Goal: Book appointment/travel/reservation

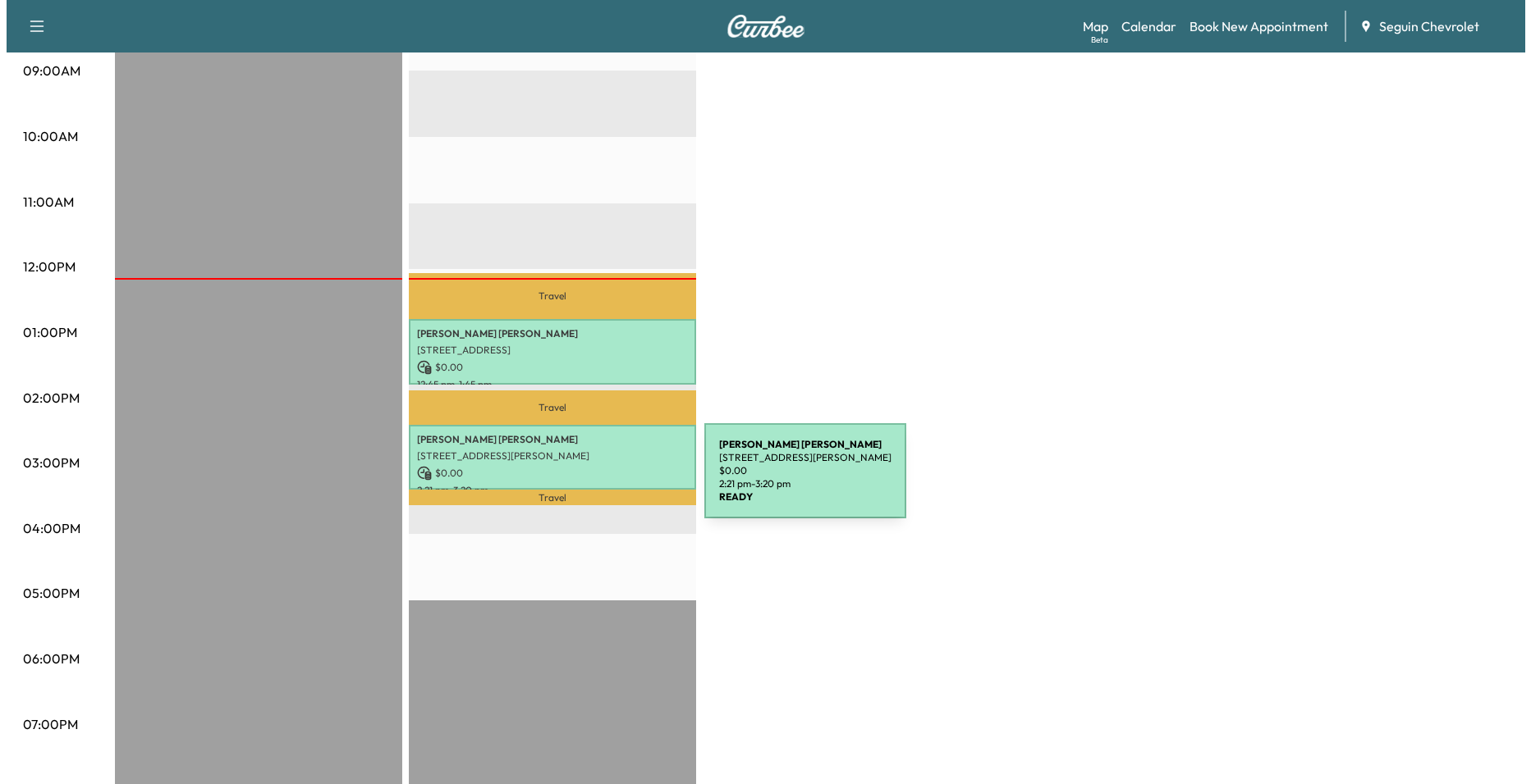
scroll to position [431, 0]
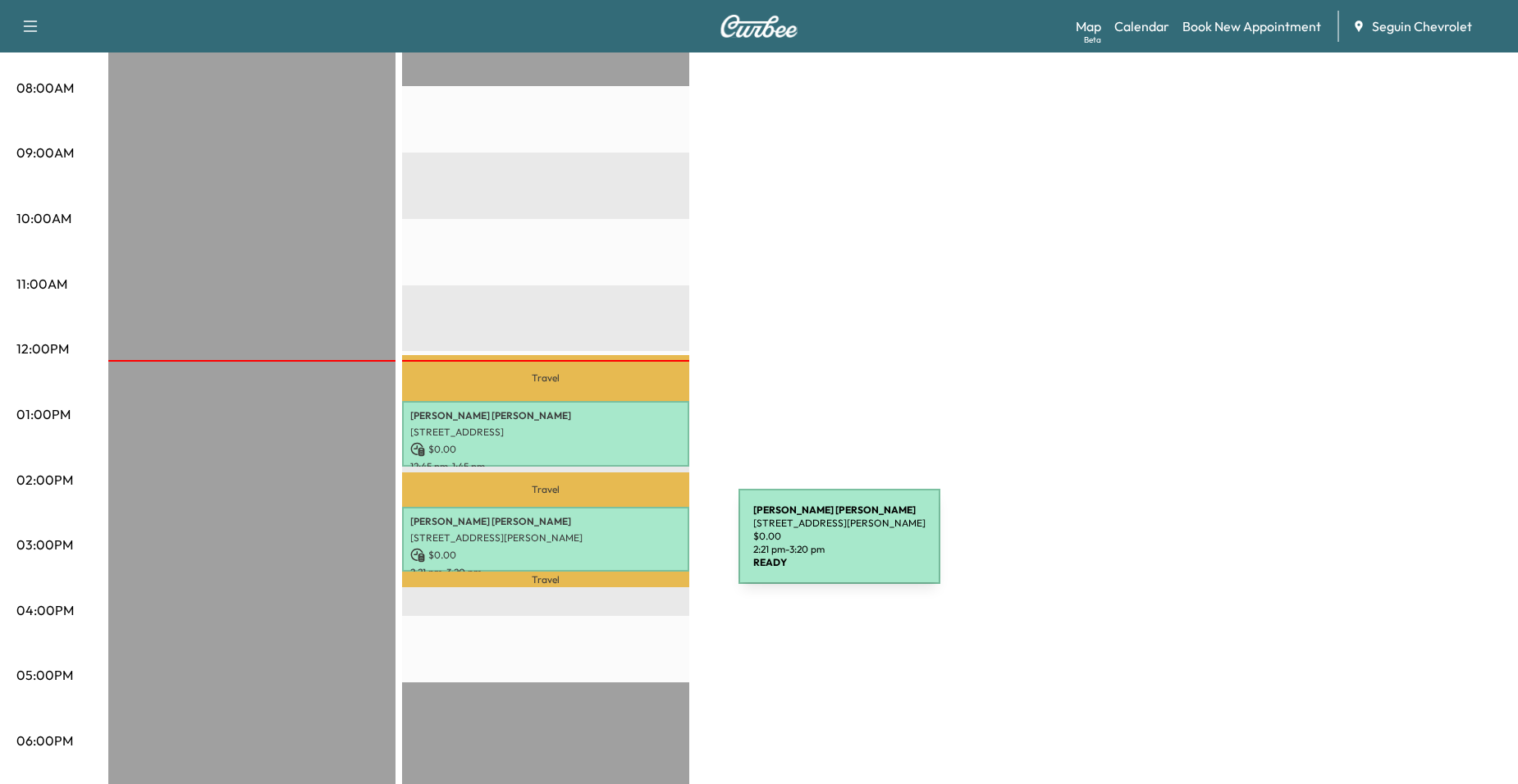
click at [616, 548] on p "$ 0.00" at bounding box center [546, 555] width 271 height 14
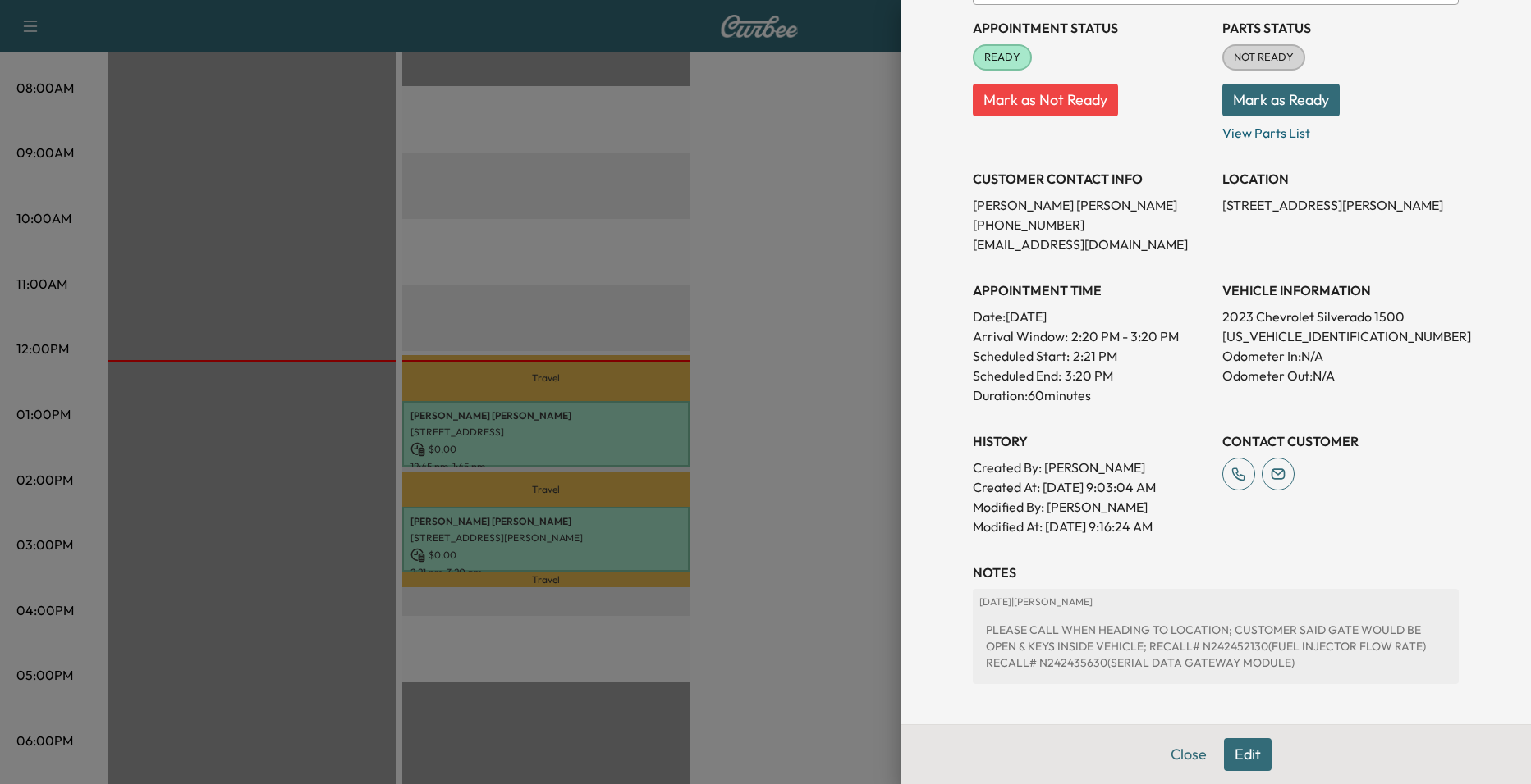
scroll to position [335, 0]
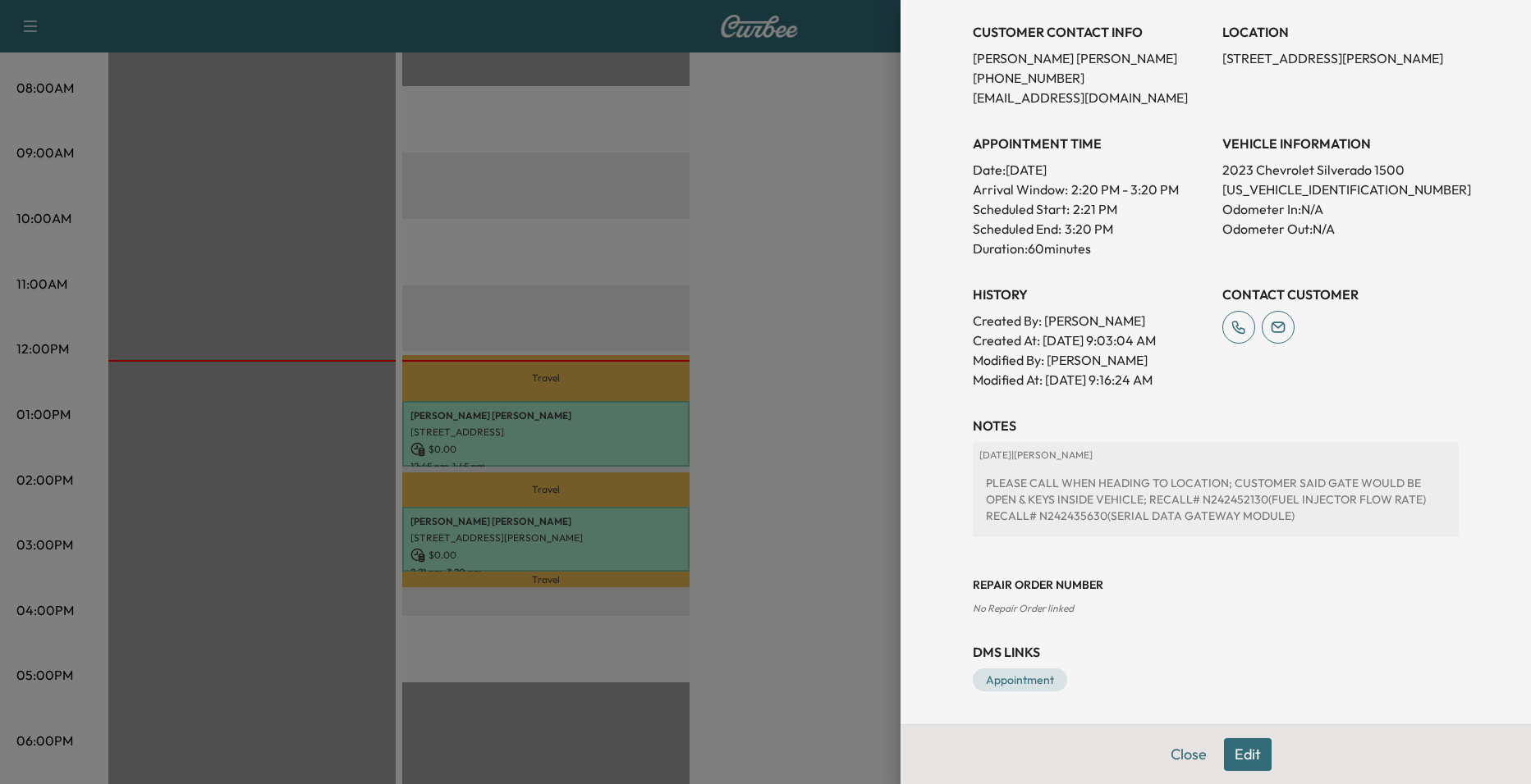
click at [1230, 743] on button "Edit" at bounding box center [1247, 754] width 48 height 32
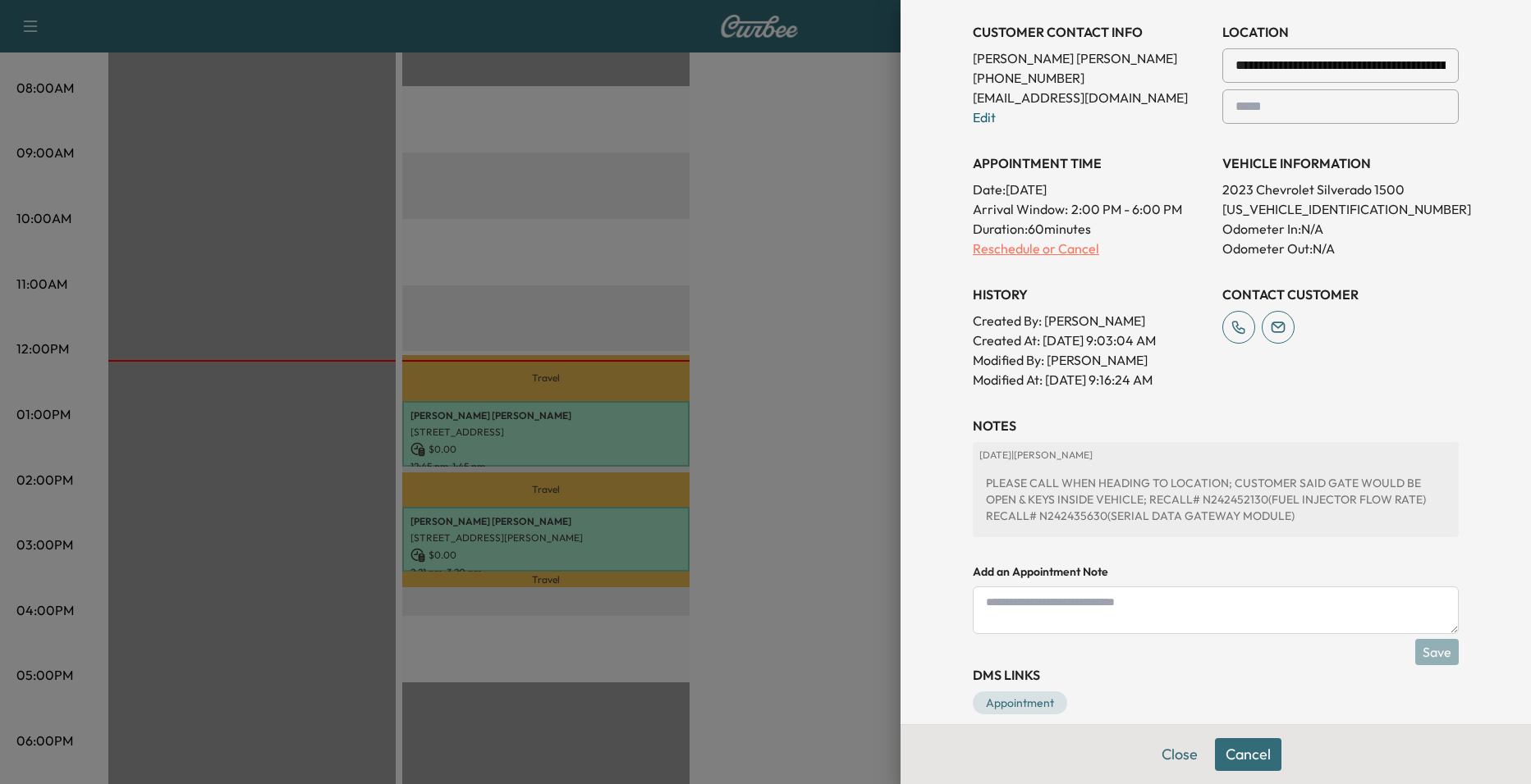
click at [1046, 257] on p "Reschedule or Cancel" at bounding box center [1091, 248] width 237 height 20
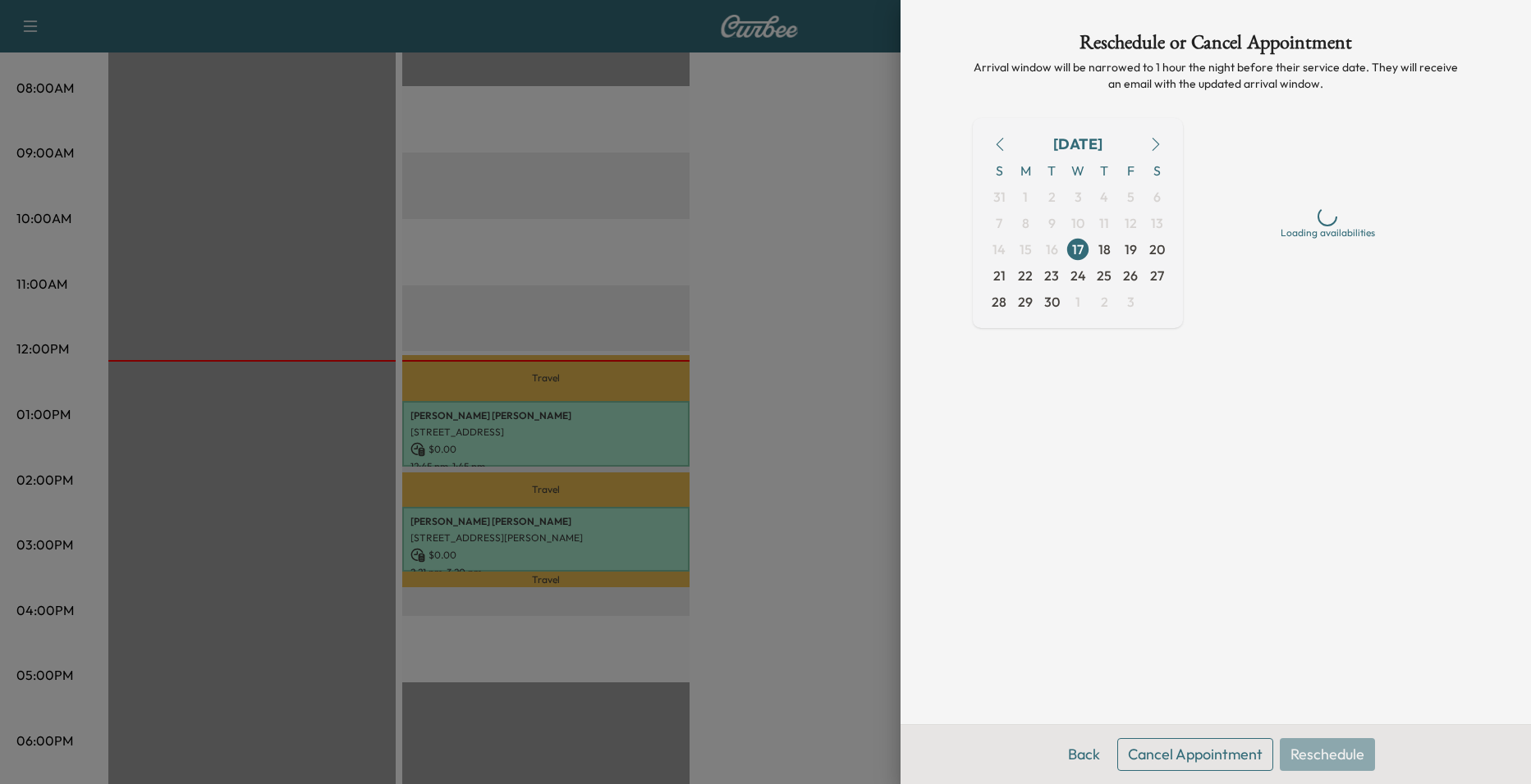
scroll to position [0, 0]
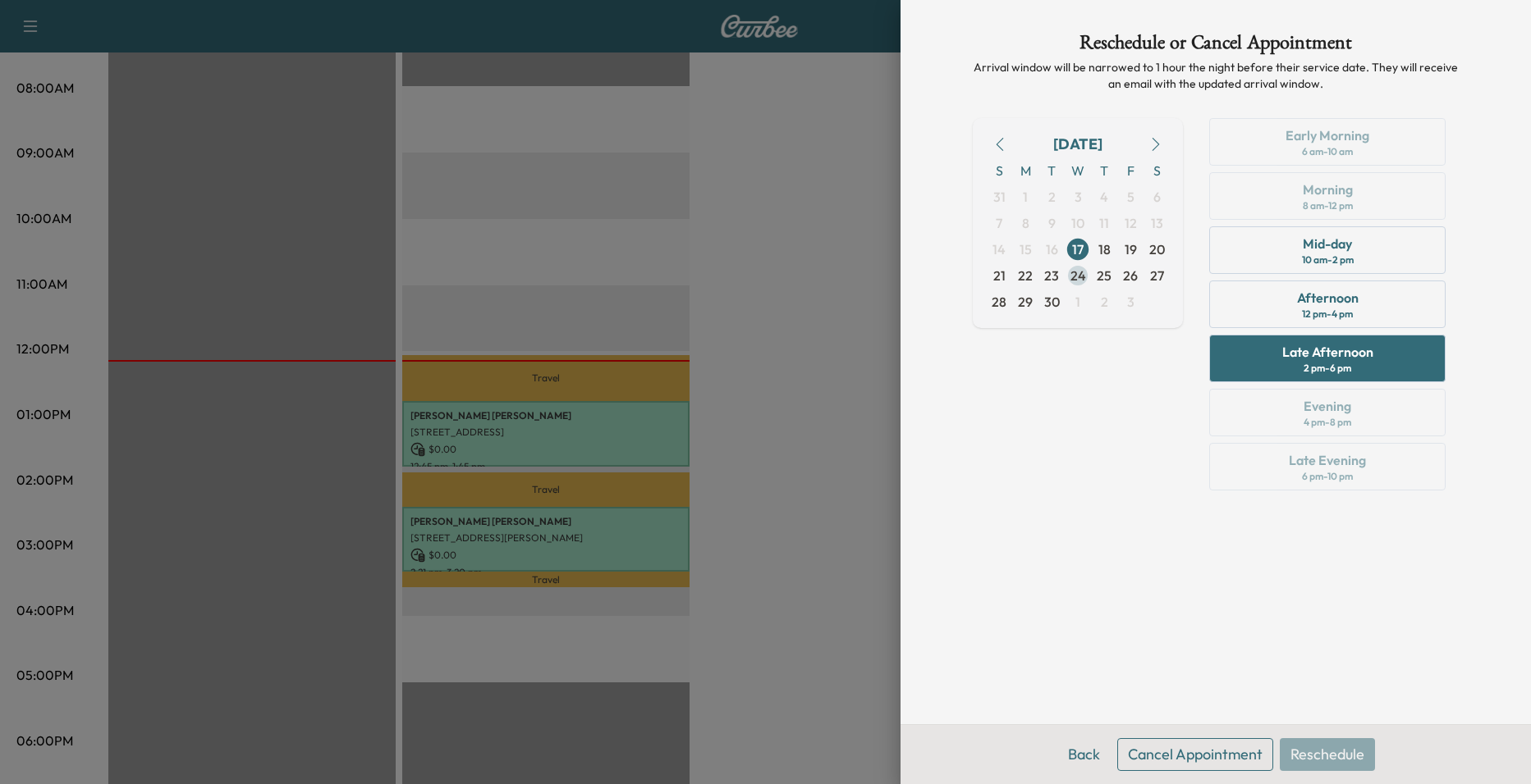
click at [1082, 274] on span "24" at bounding box center [1078, 275] width 15 height 20
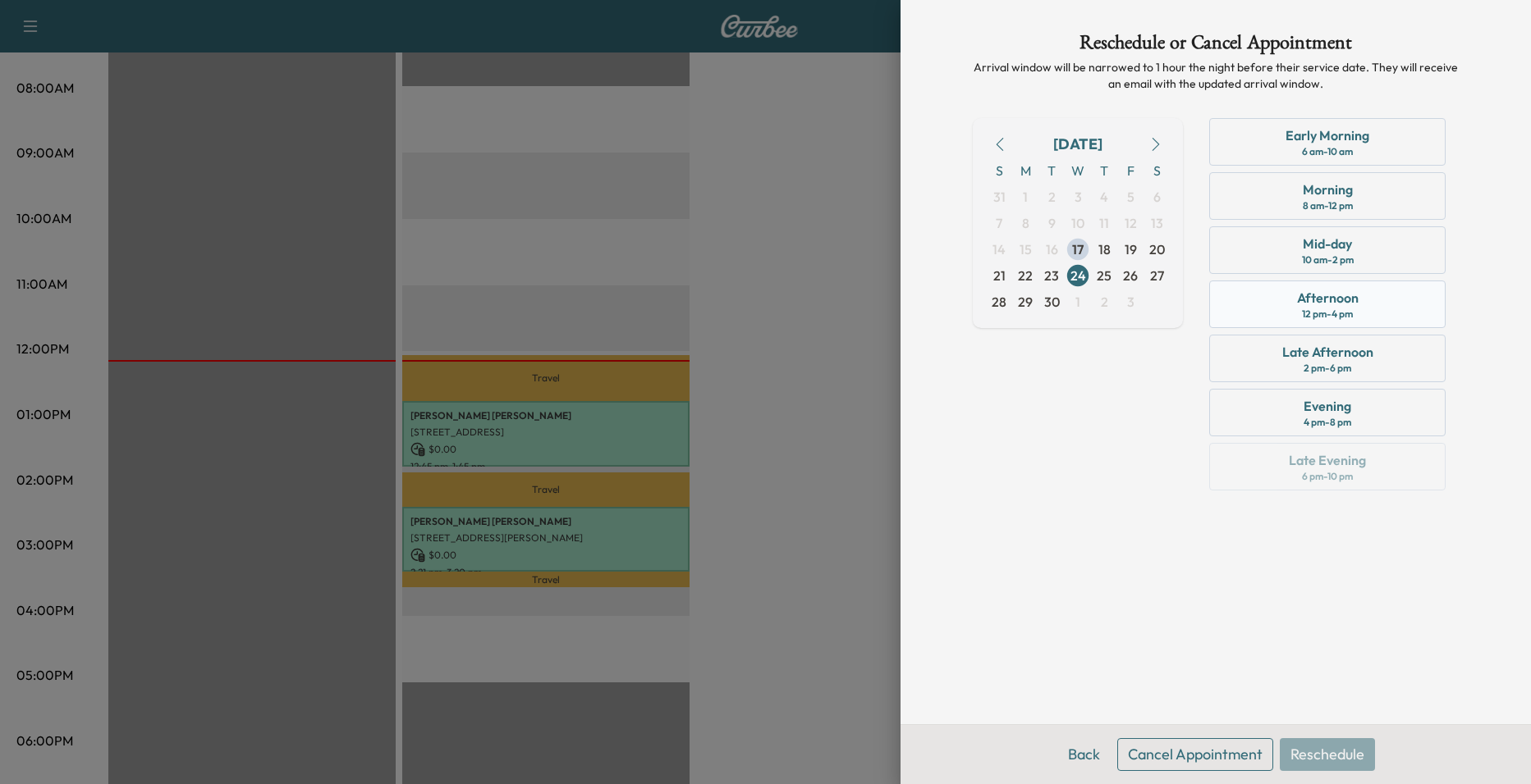
click at [1309, 311] on div "12 pm - 4 pm" at bounding box center [1327, 314] width 51 height 14
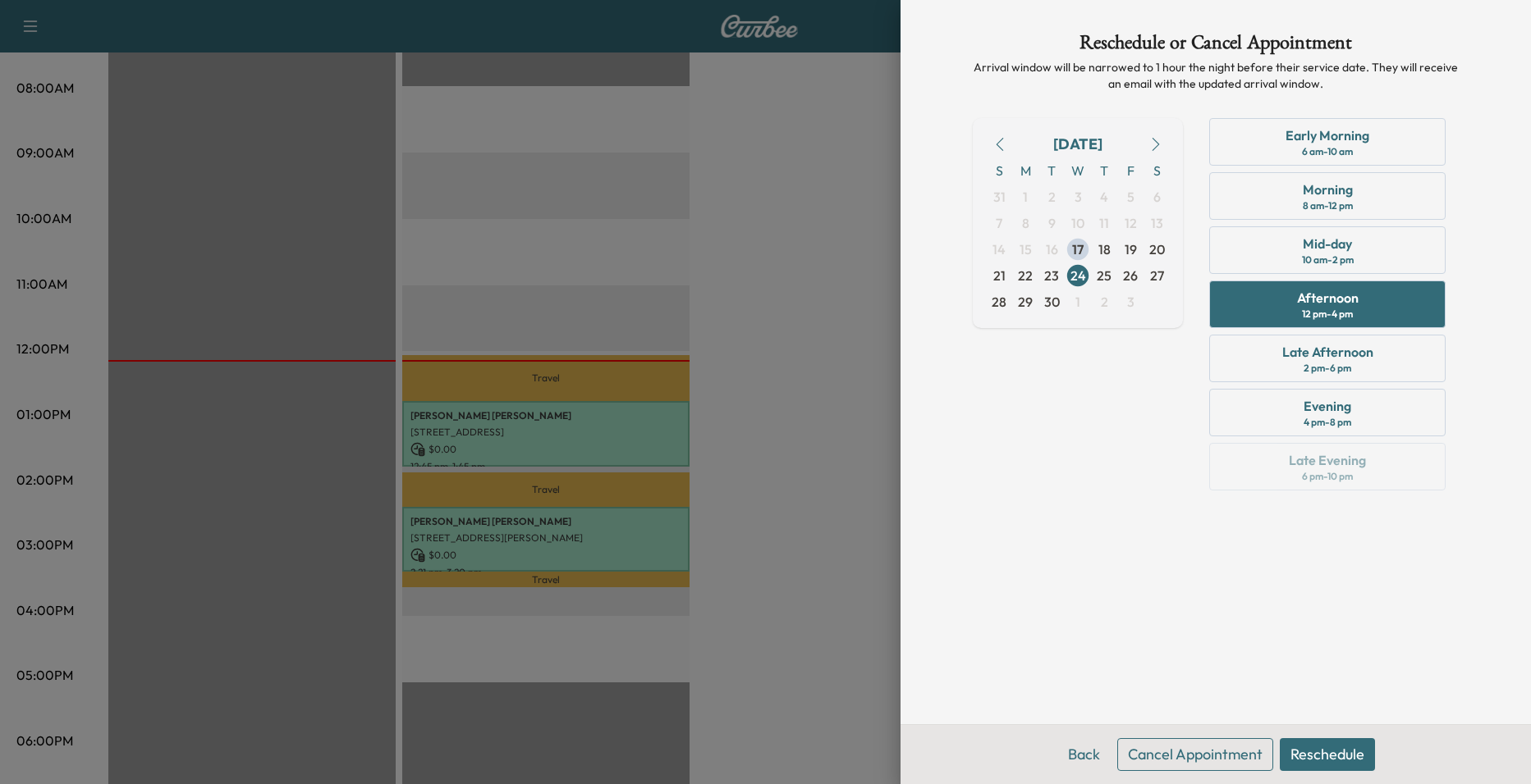
click at [1312, 754] on button "Reschedule" at bounding box center [1327, 754] width 95 height 32
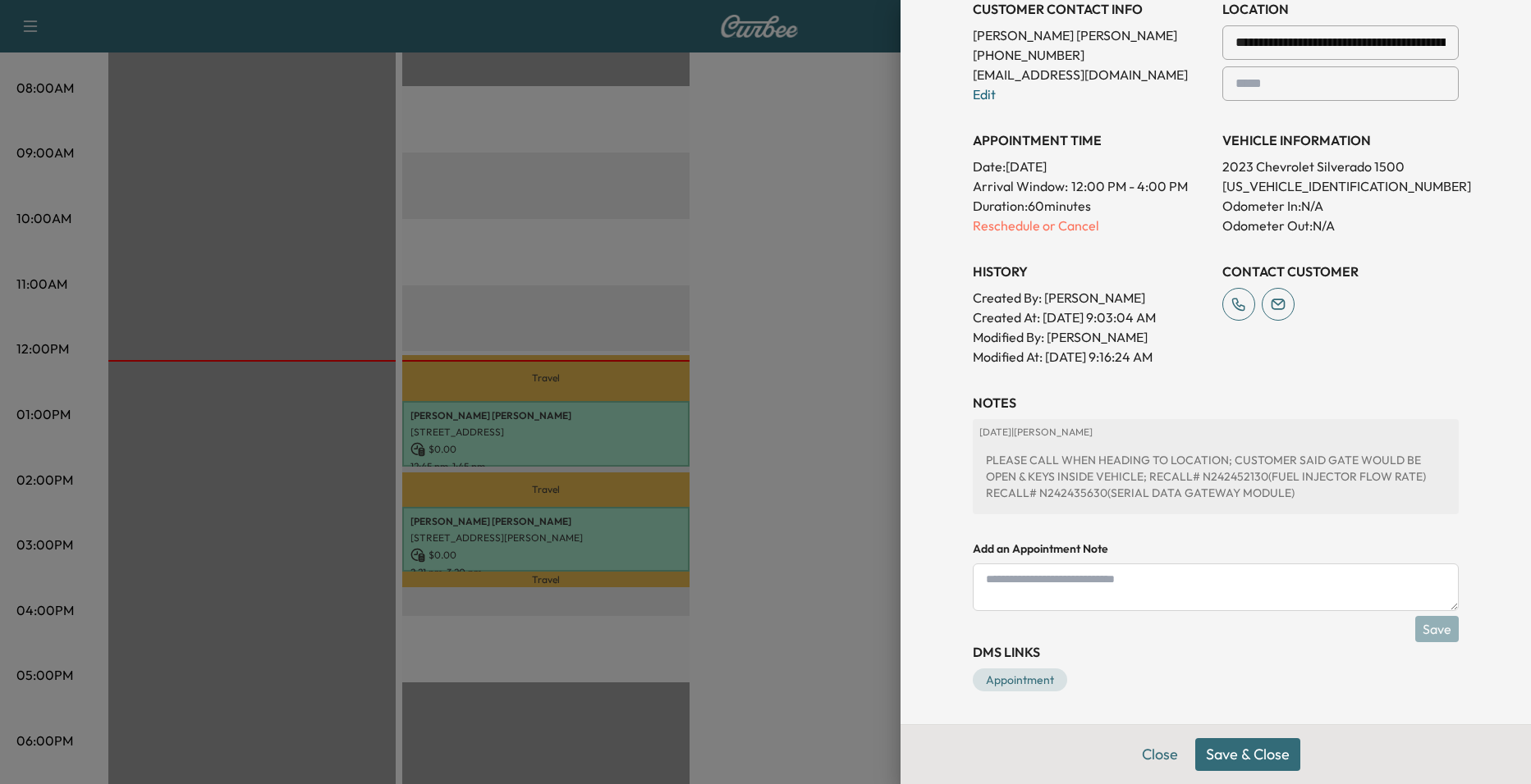
click at [1244, 752] on button "Save & Close" at bounding box center [1247, 754] width 105 height 32
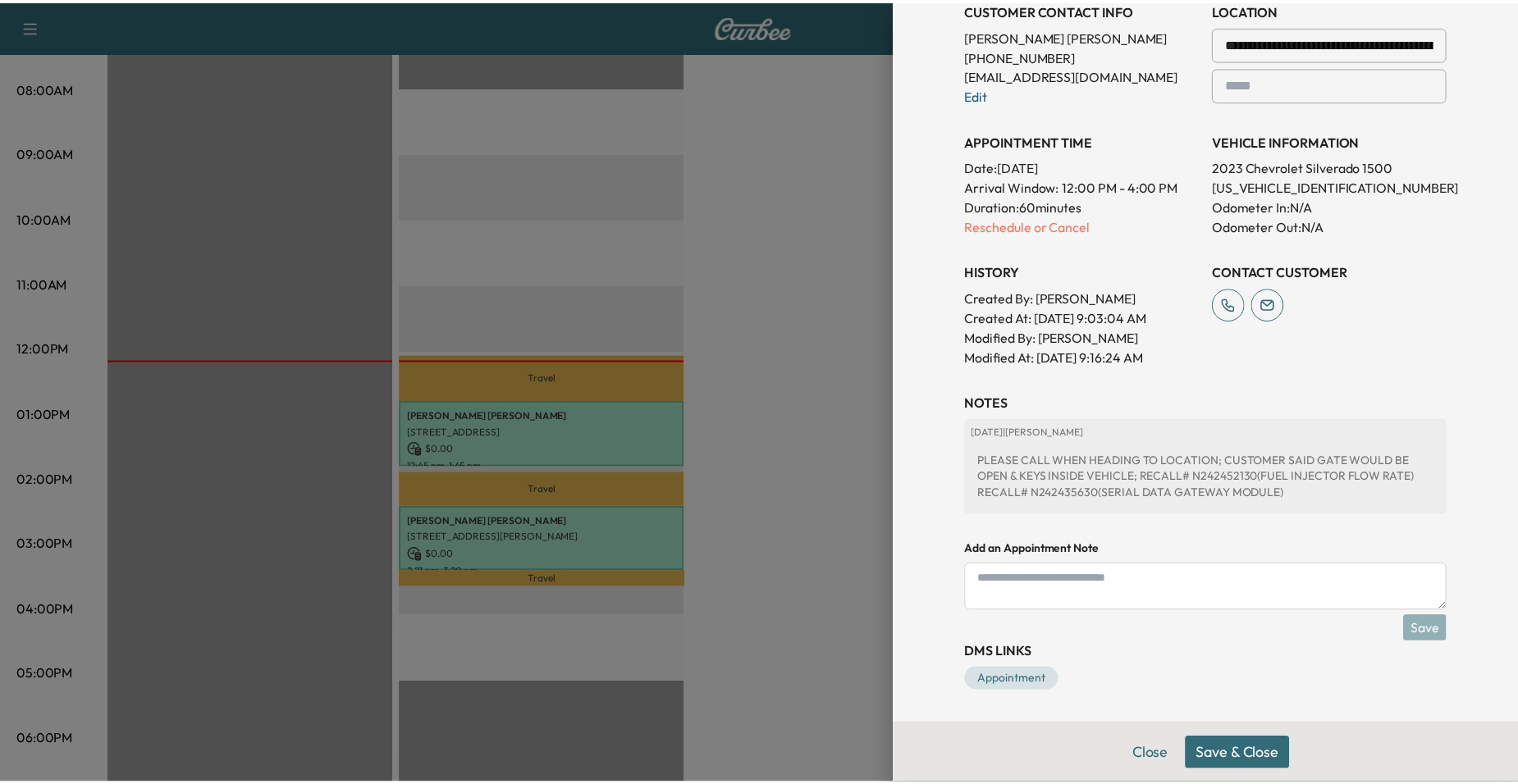
scroll to position [338, 0]
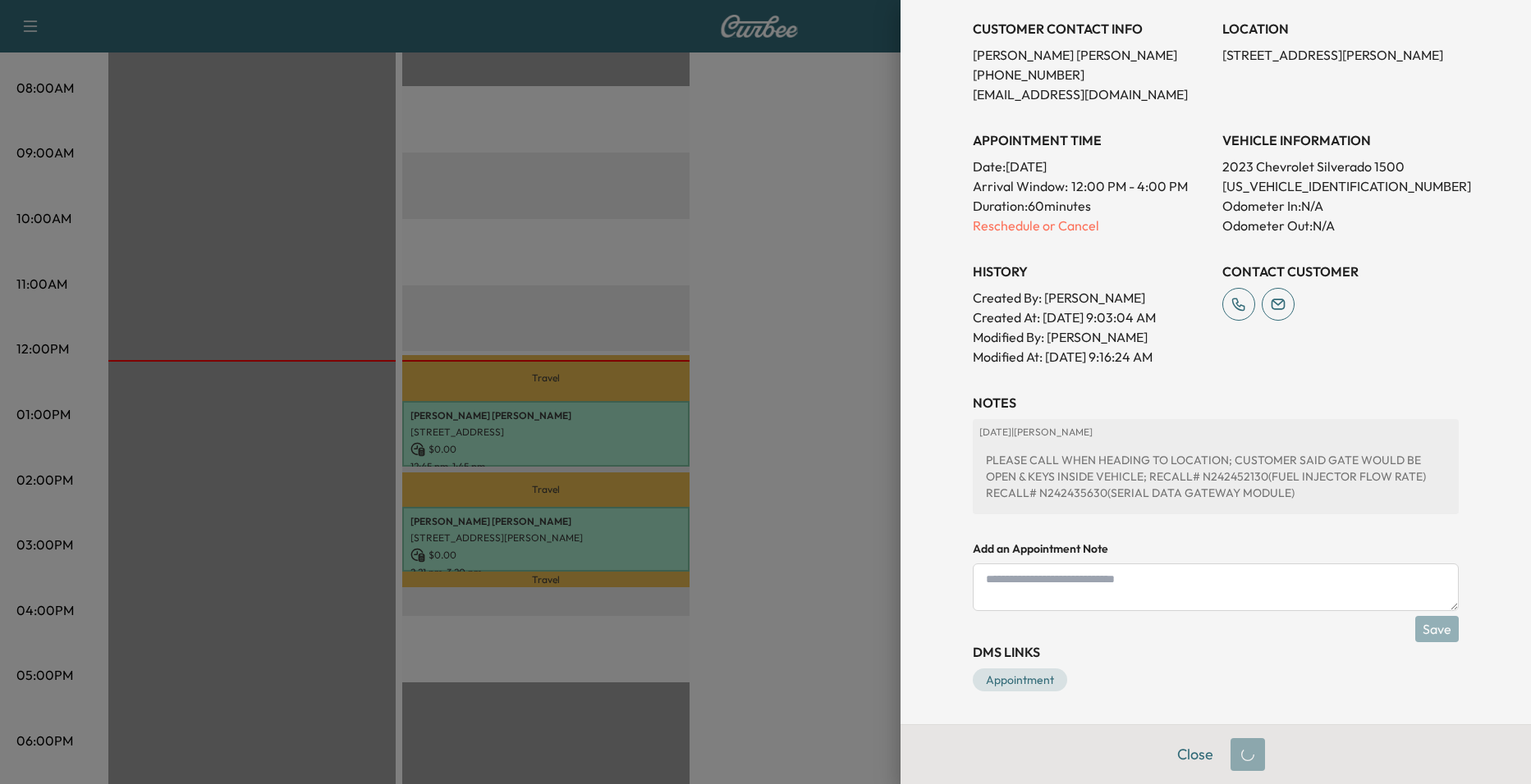
click at [784, 445] on div at bounding box center [766, 392] width 1531 height 784
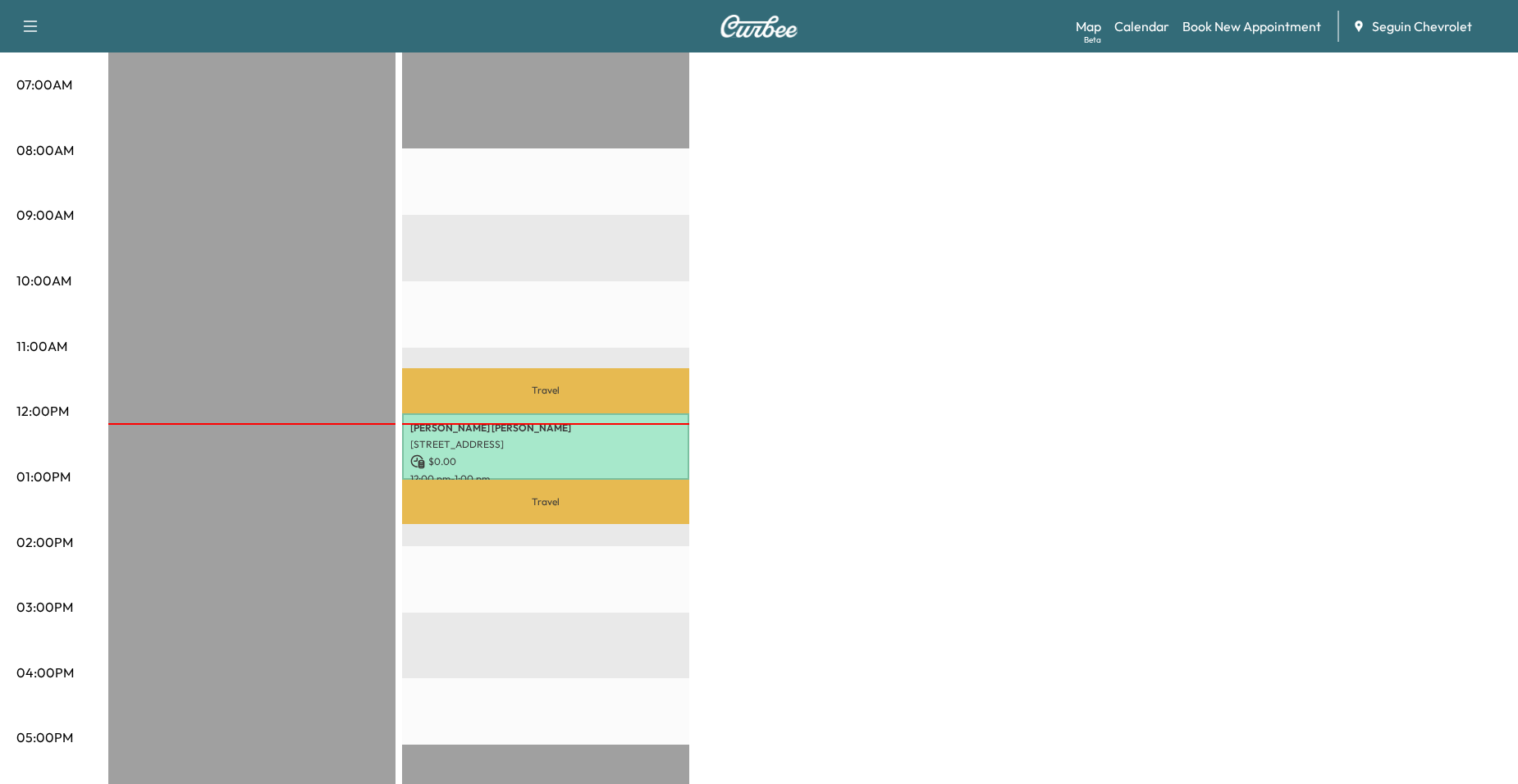
scroll to position [266, 0]
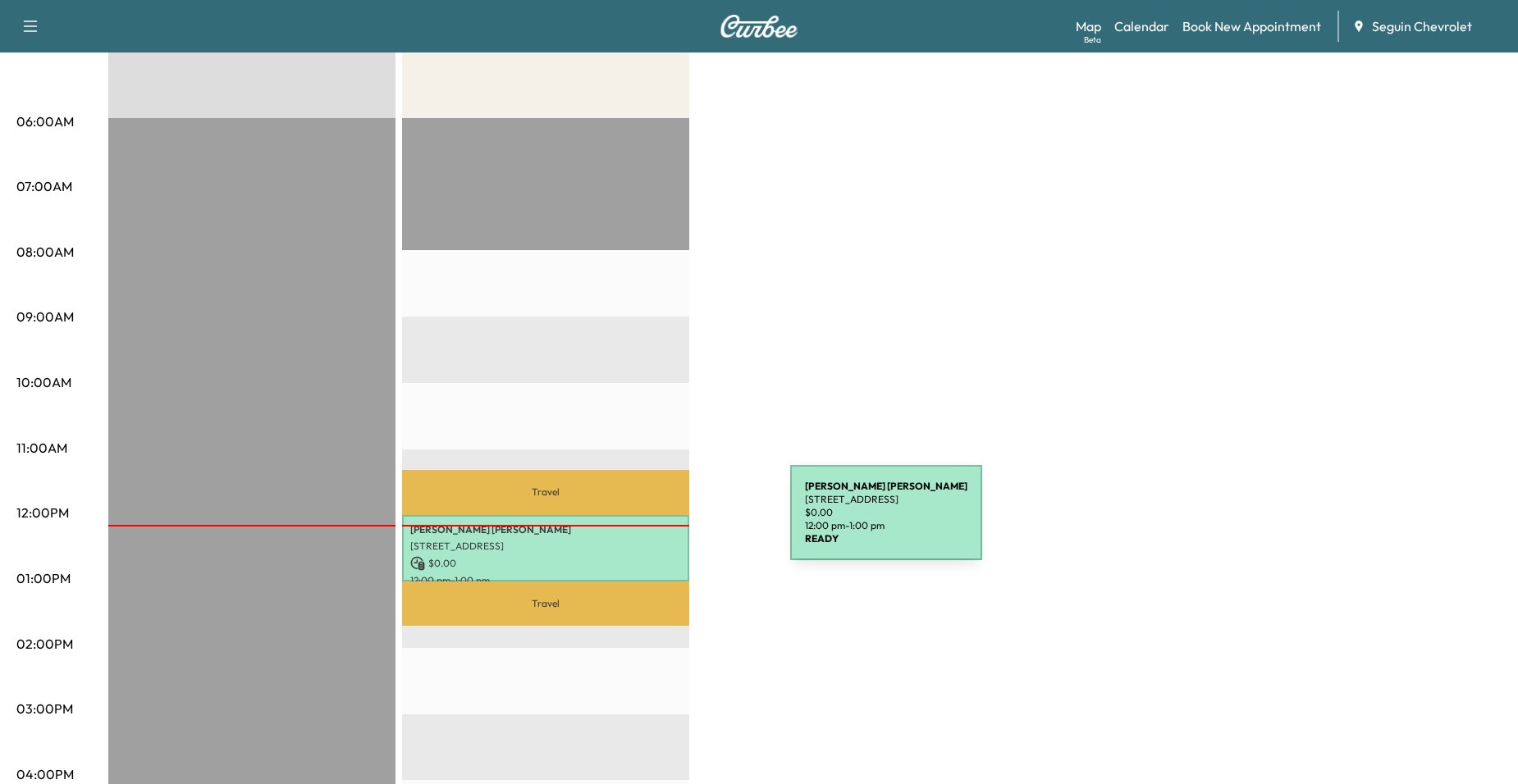
click at [655, 540] on p "[STREET_ADDRESS]" at bounding box center [546, 546] width 271 height 14
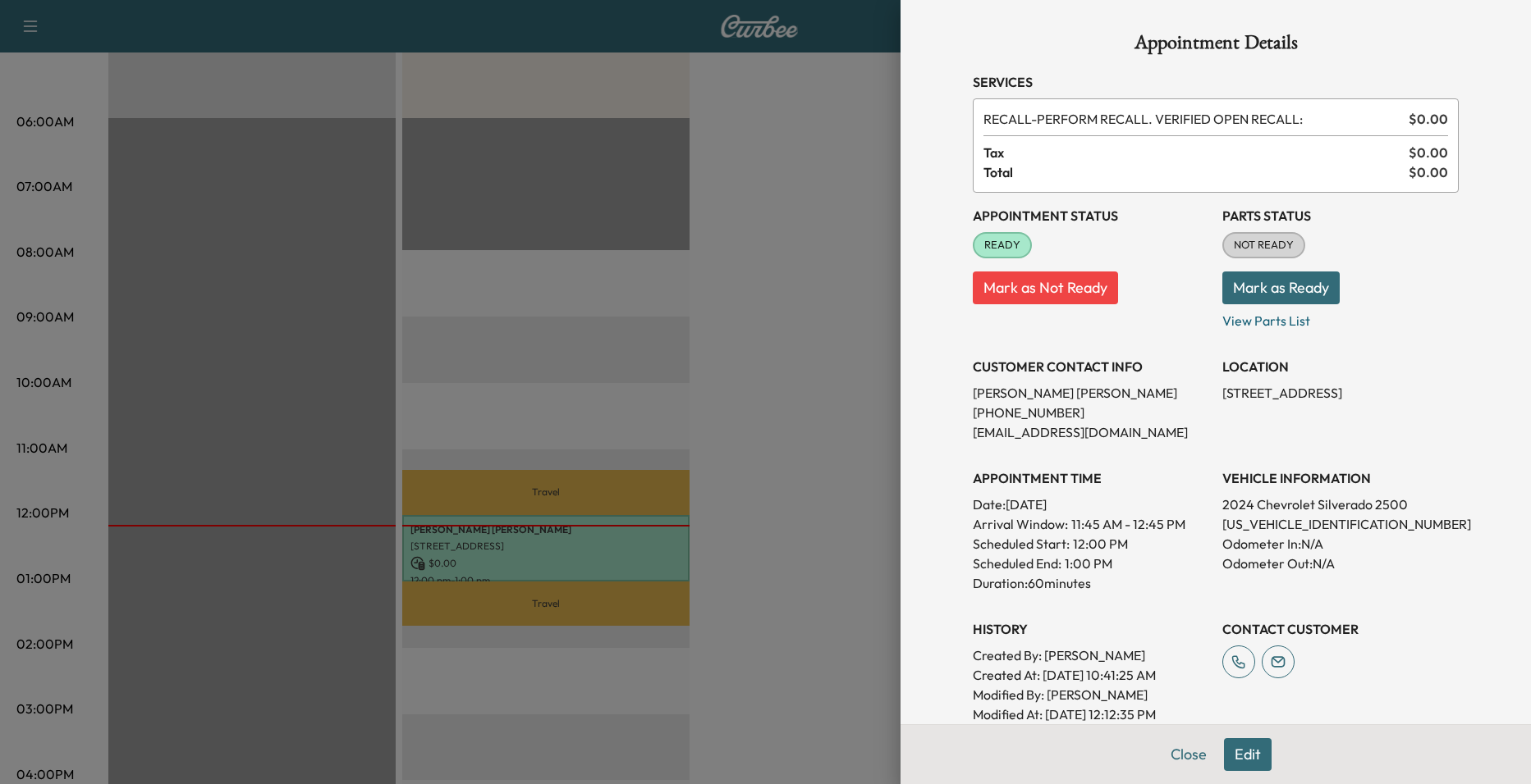
click at [745, 419] on div at bounding box center [766, 392] width 1531 height 784
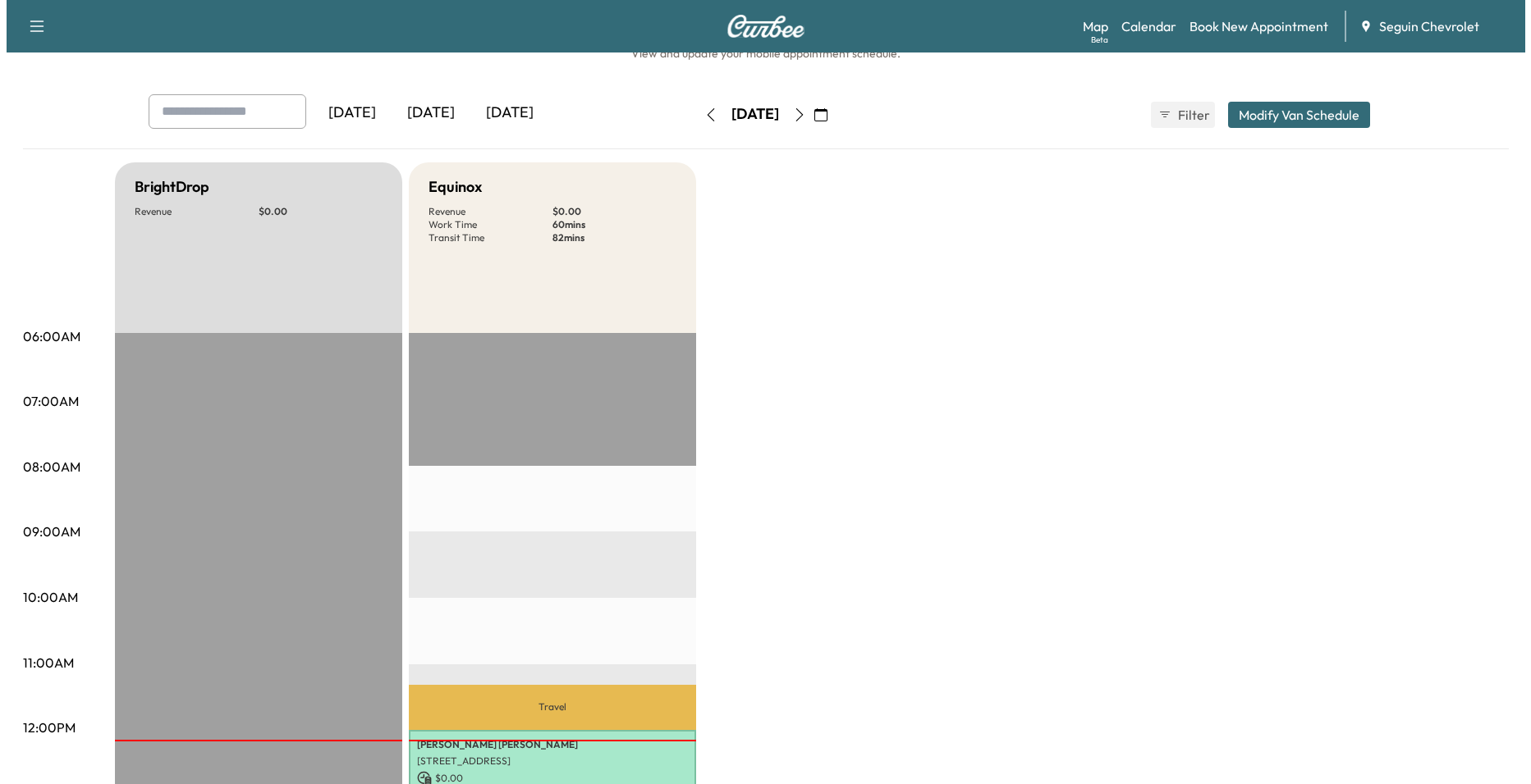
scroll to position [0, 0]
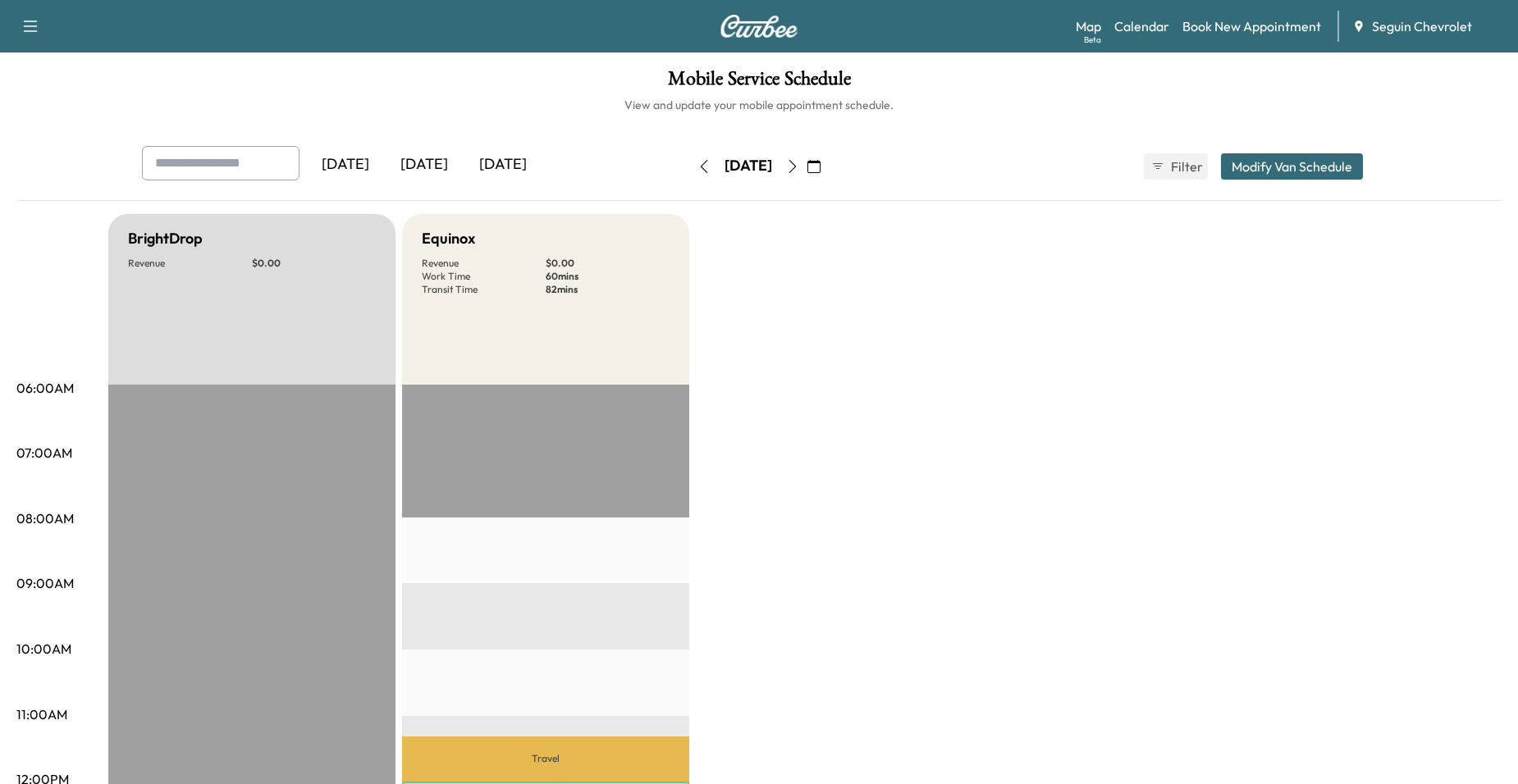
click at [821, 167] on icon "button" at bounding box center [814, 167] width 14 height 14
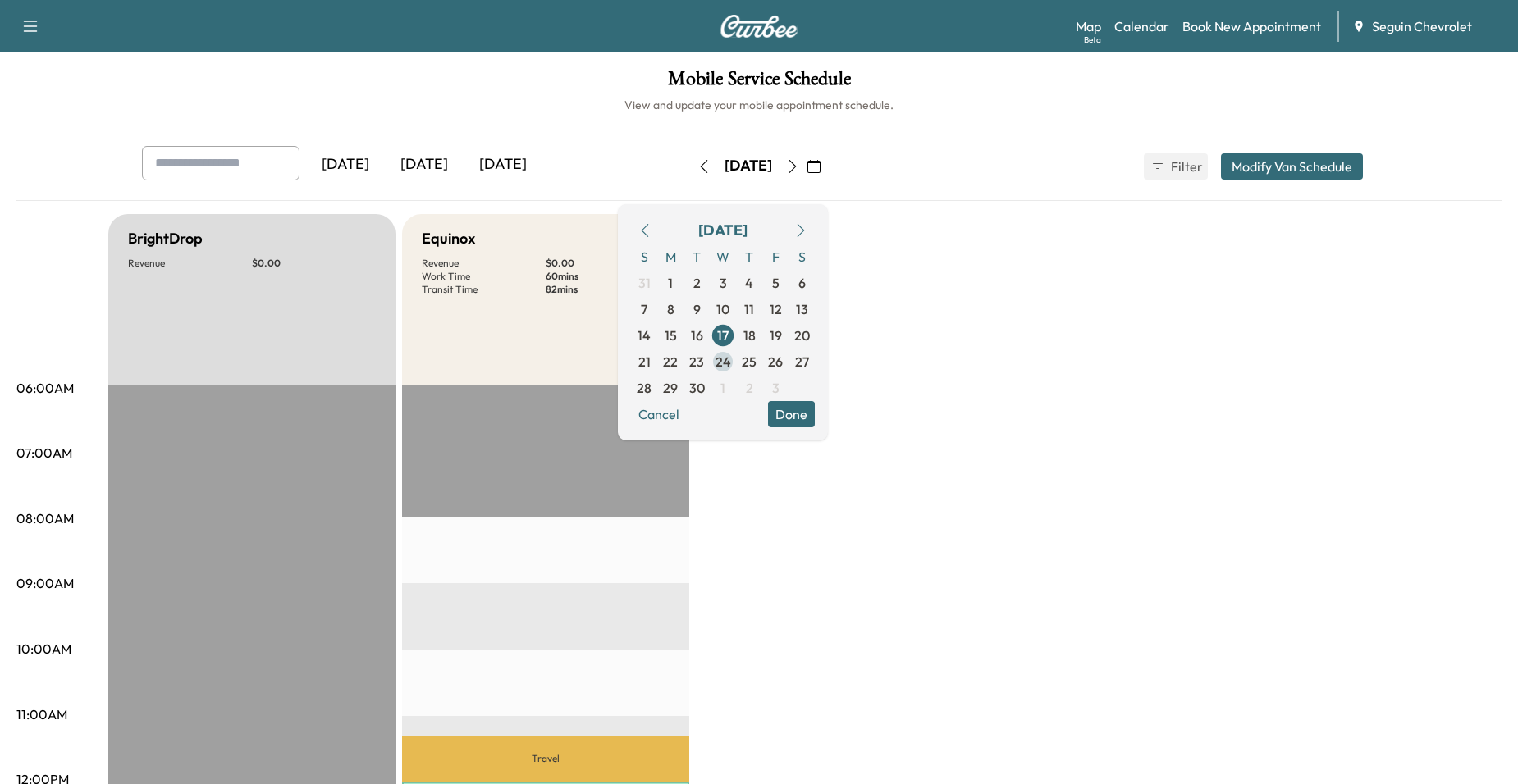
click at [731, 357] on span "24" at bounding box center [723, 362] width 15 height 20
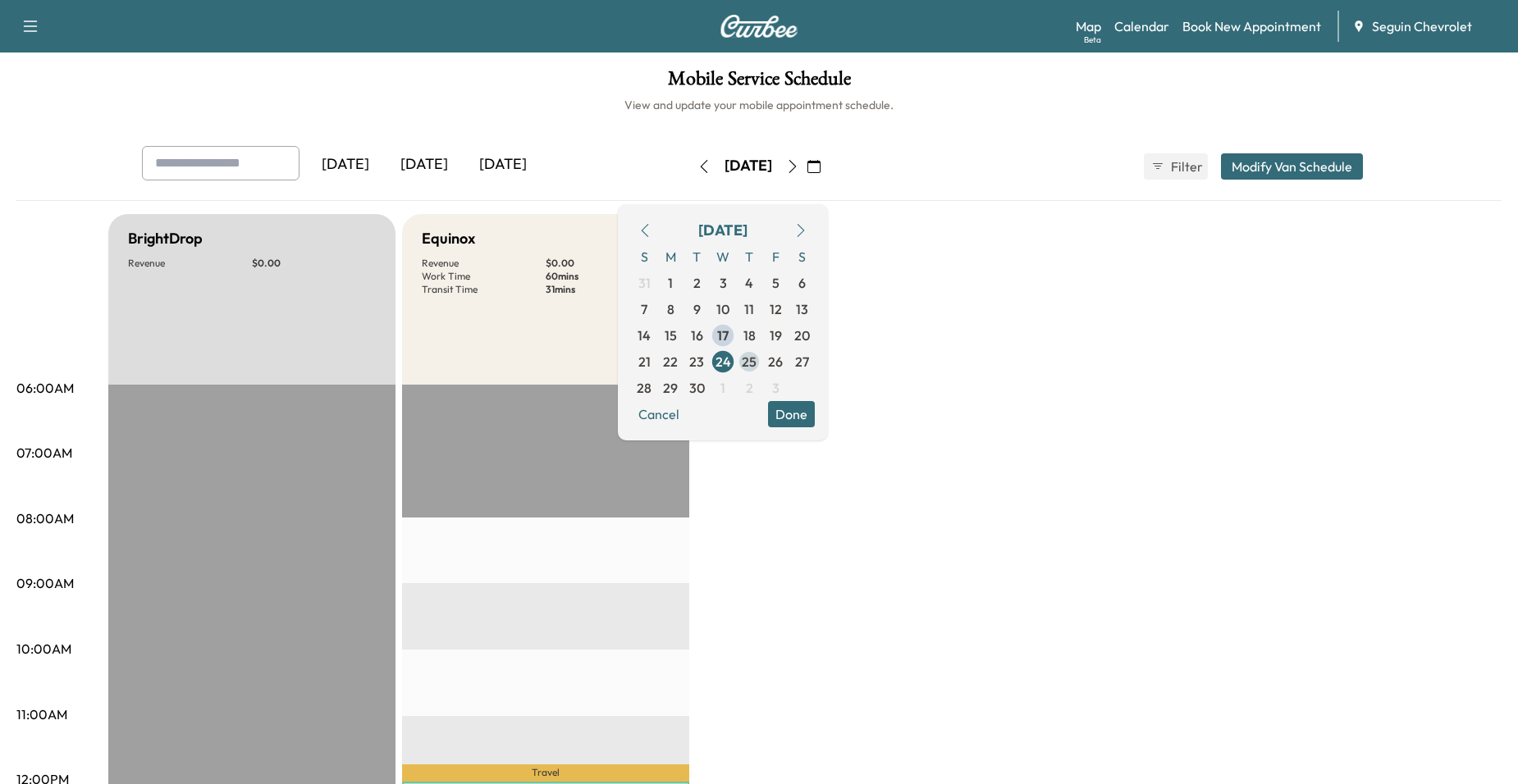
click at [756, 361] on span "25" at bounding box center [749, 362] width 14 height 20
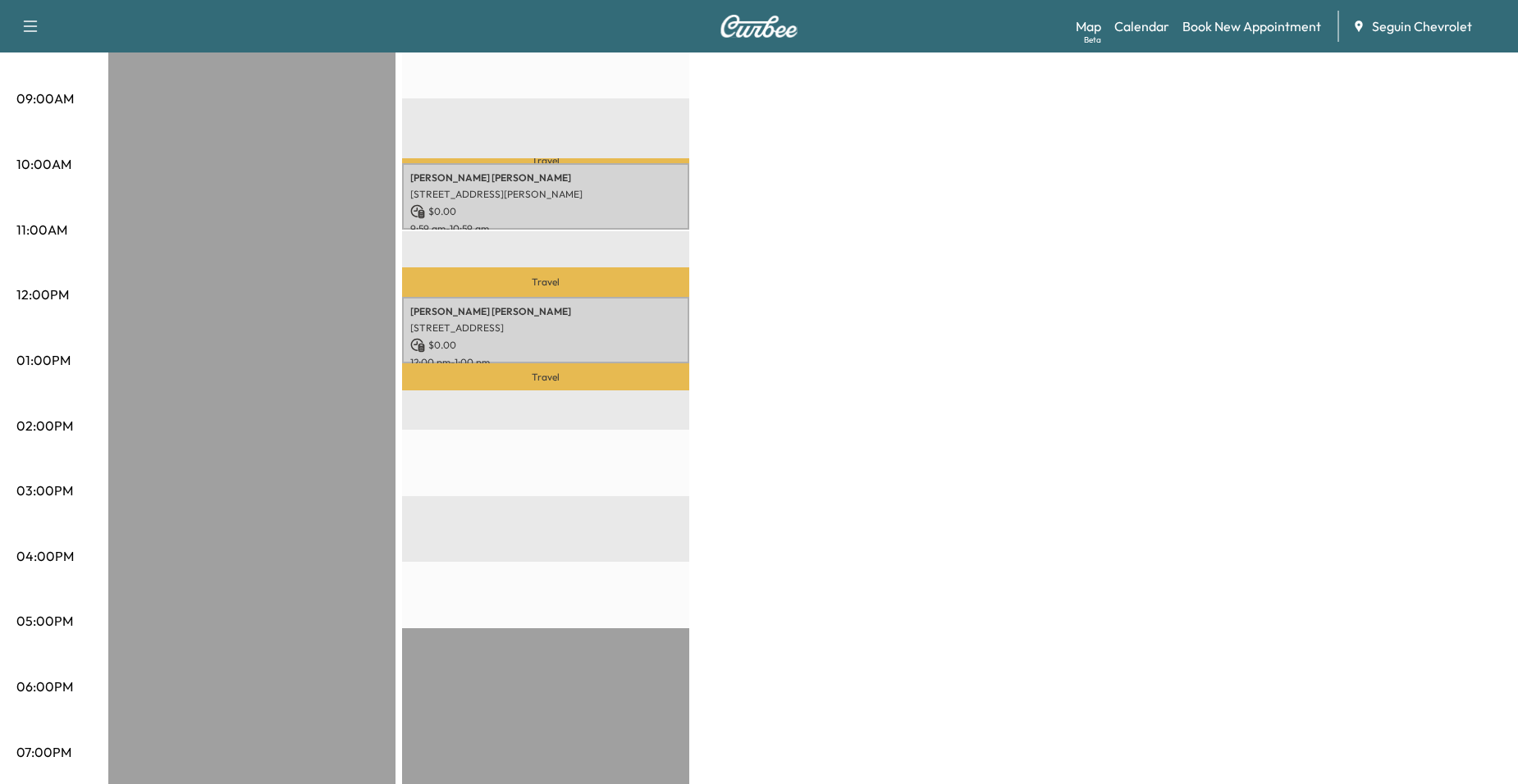
scroll to position [164, 0]
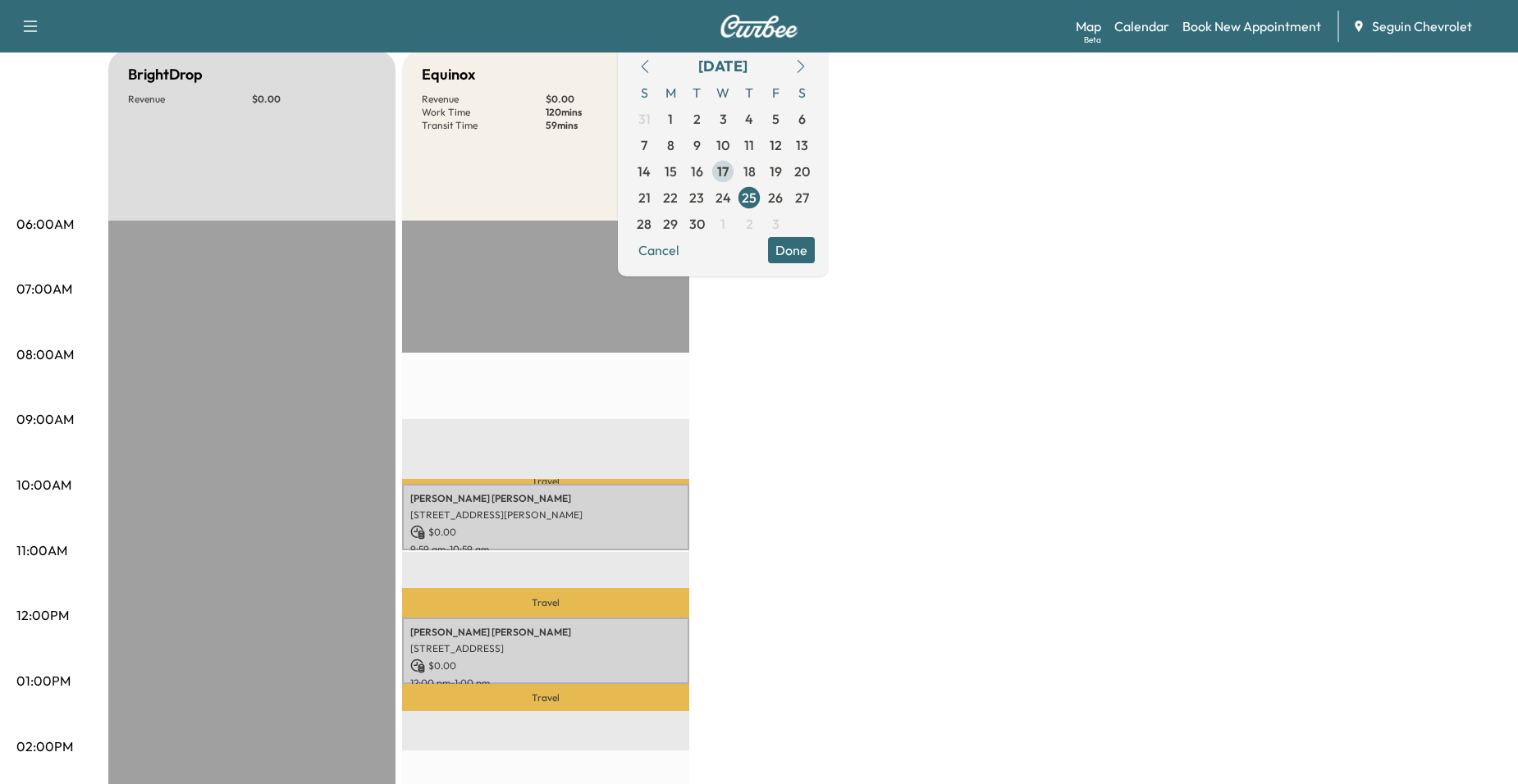
click at [728, 176] on span "17" at bounding box center [723, 172] width 12 height 20
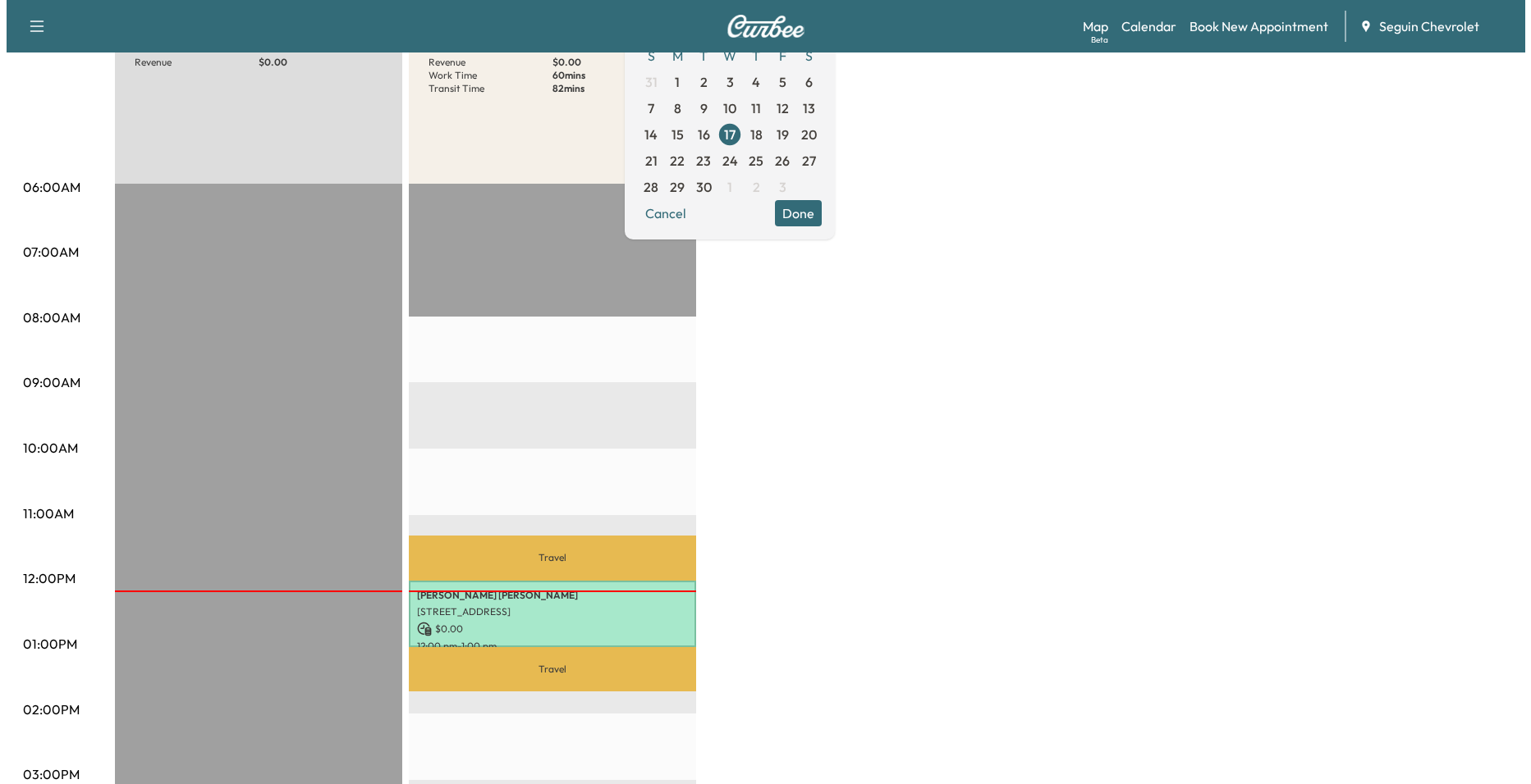
scroll to position [574, 0]
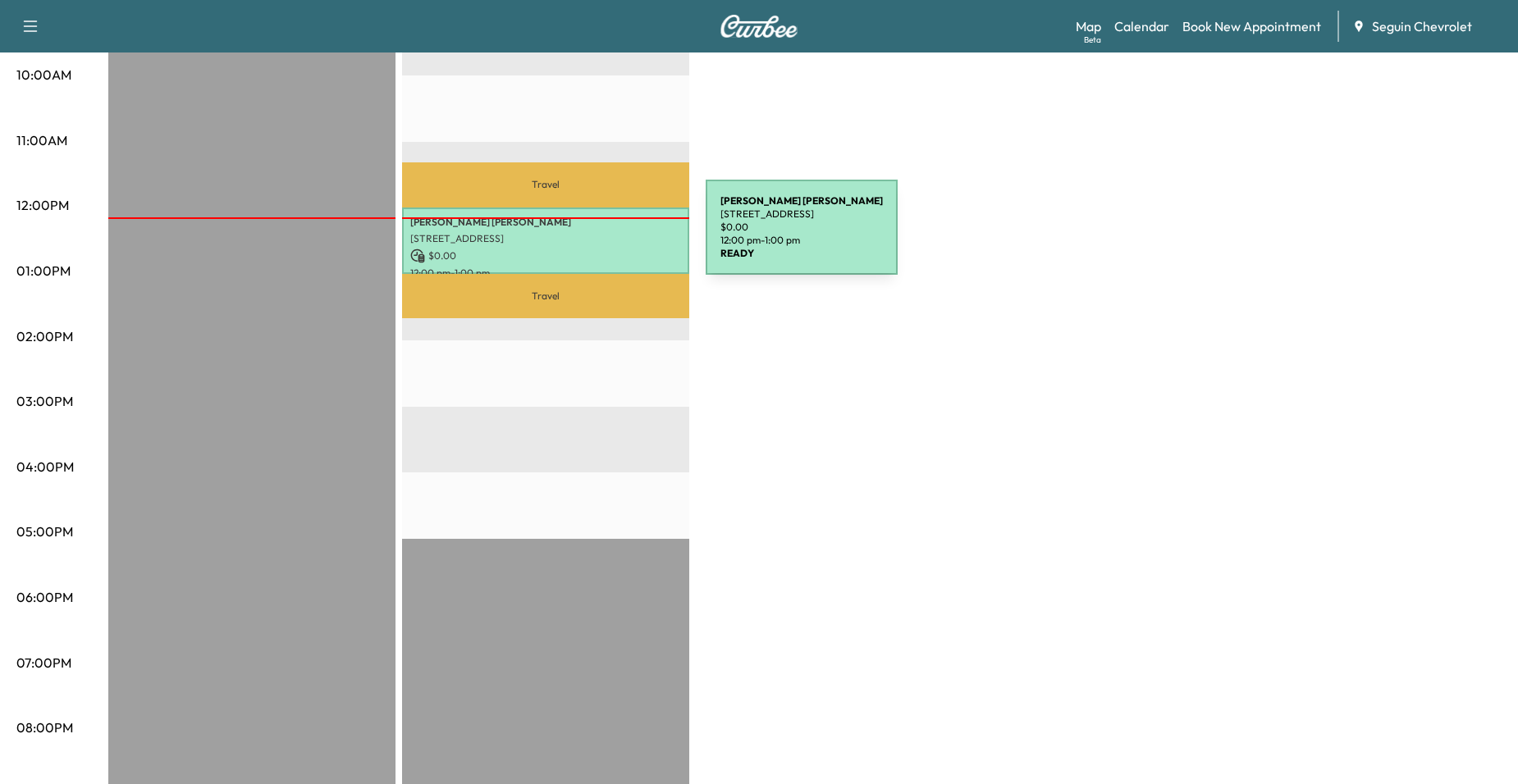
click at [583, 237] on p "[STREET_ADDRESS]" at bounding box center [546, 239] width 271 height 14
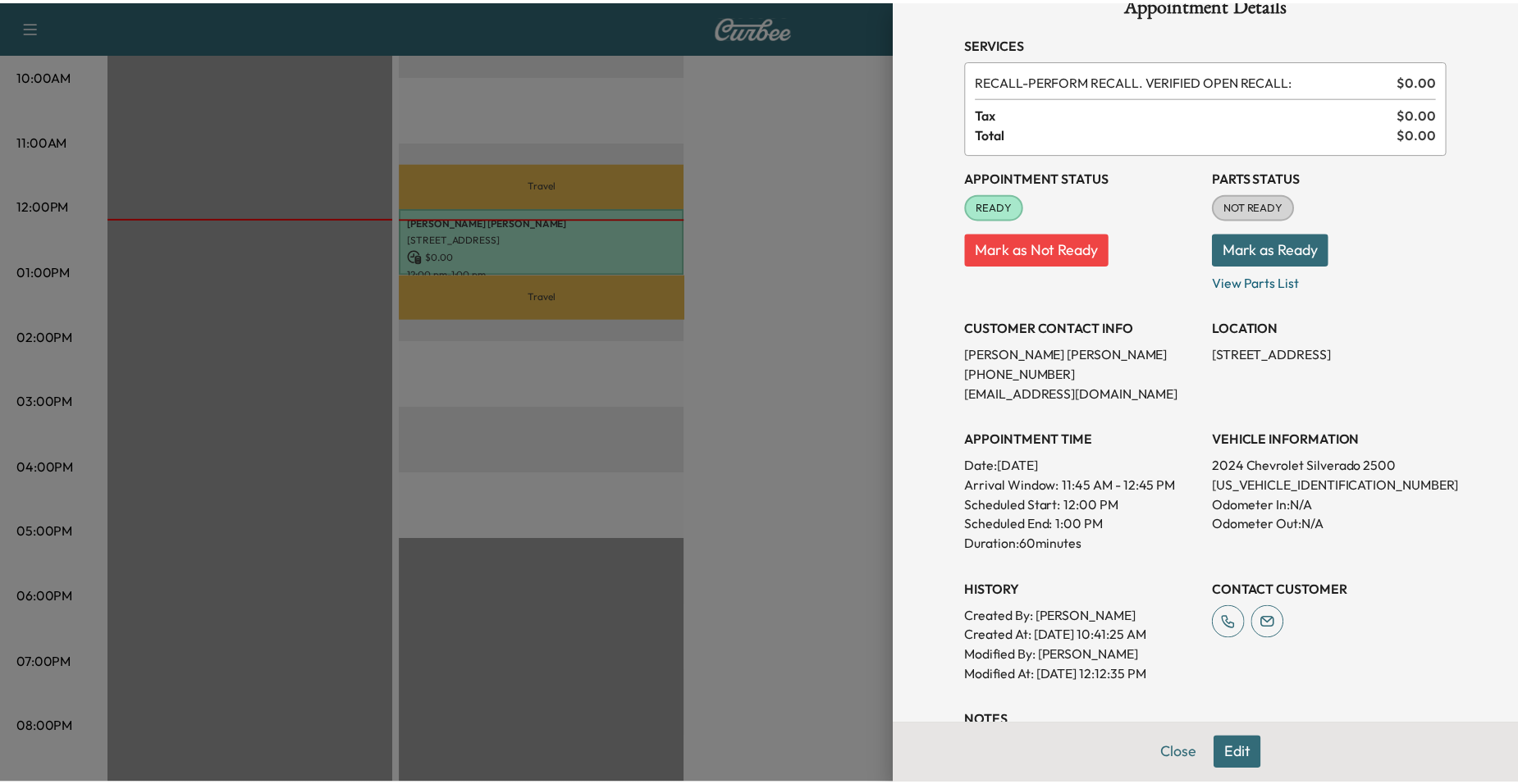
scroll to position [0, 0]
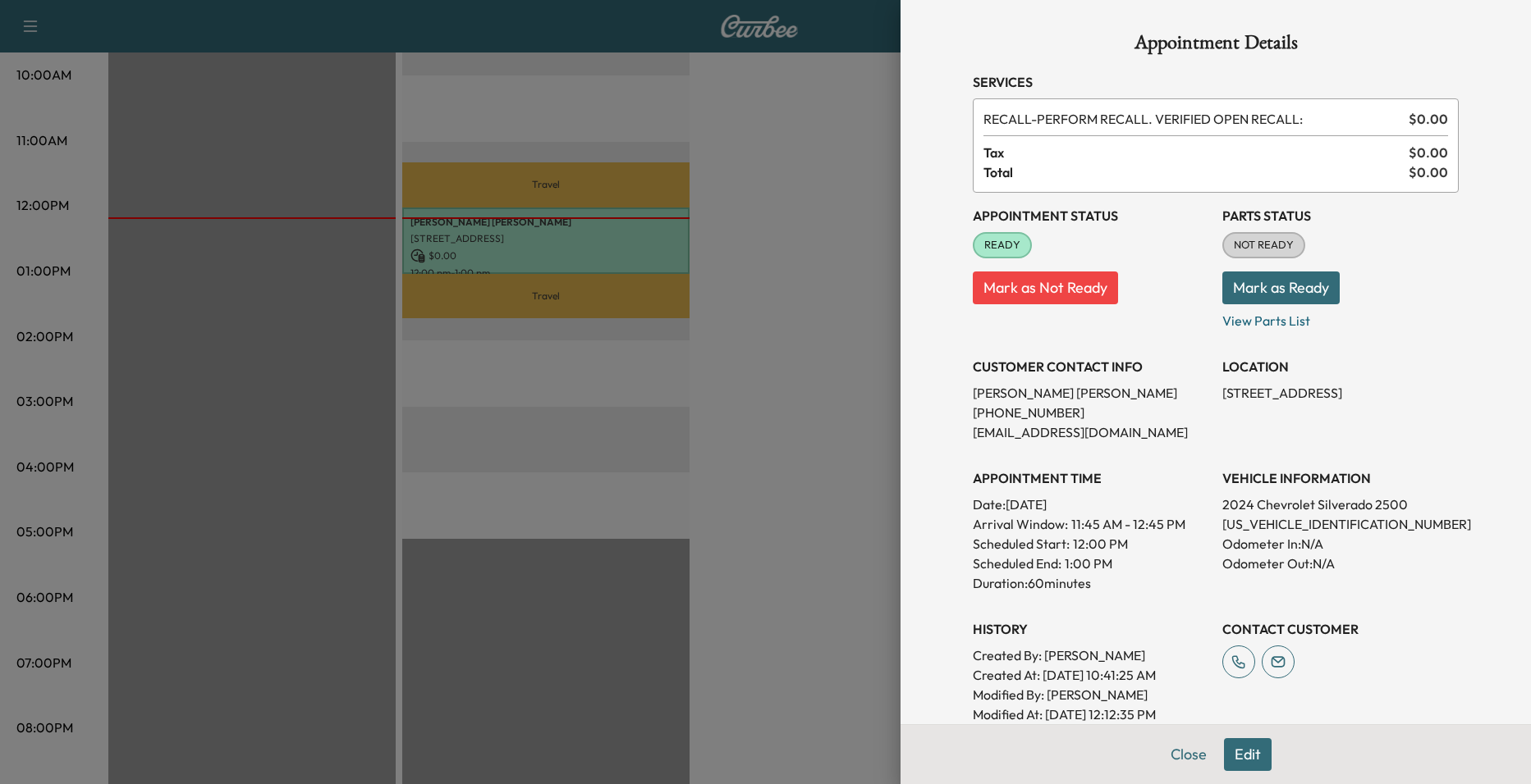
click at [746, 354] on div at bounding box center [766, 392] width 1531 height 784
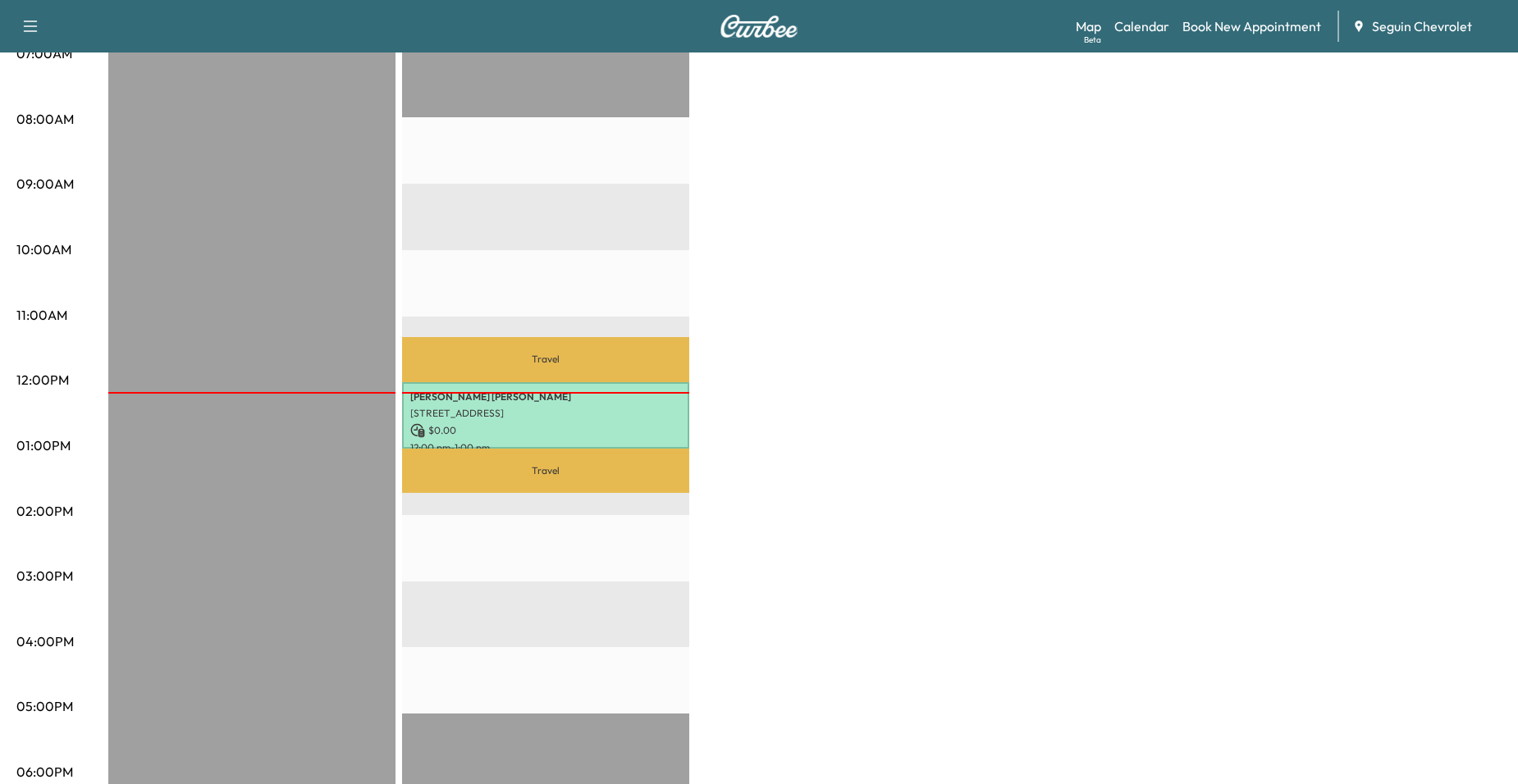
scroll to position [164, 0]
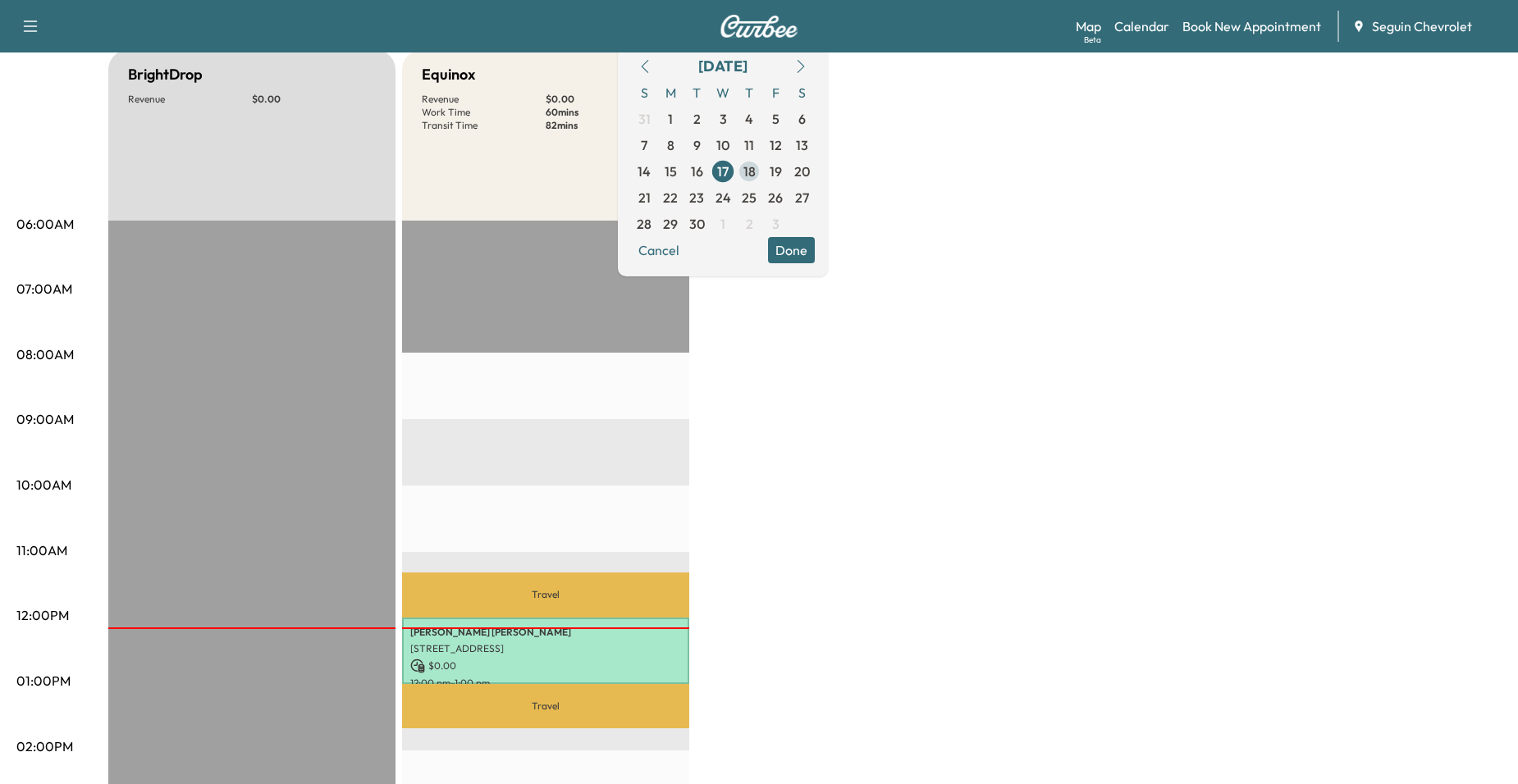
click at [763, 176] on span "18" at bounding box center [749, 171] width 26 height 26
